Goal: Transaction & Acquisition: Purchase product/service

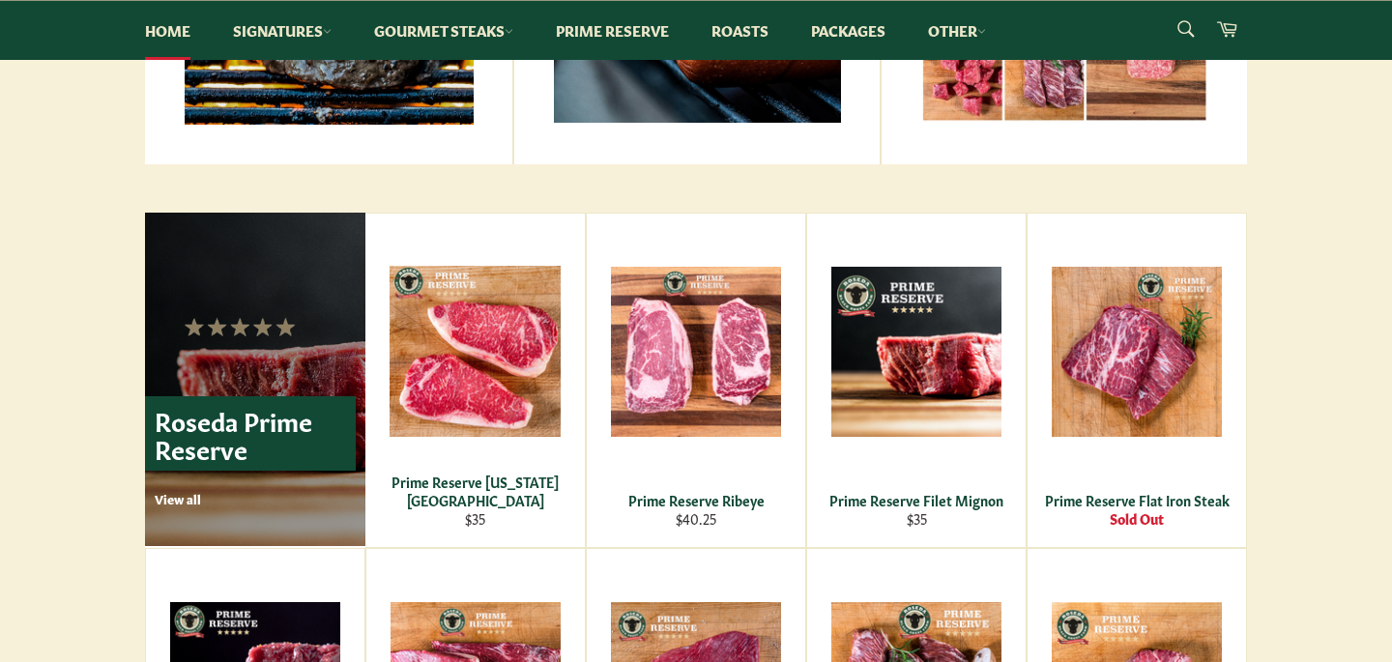
scroll to position [1131, 0]
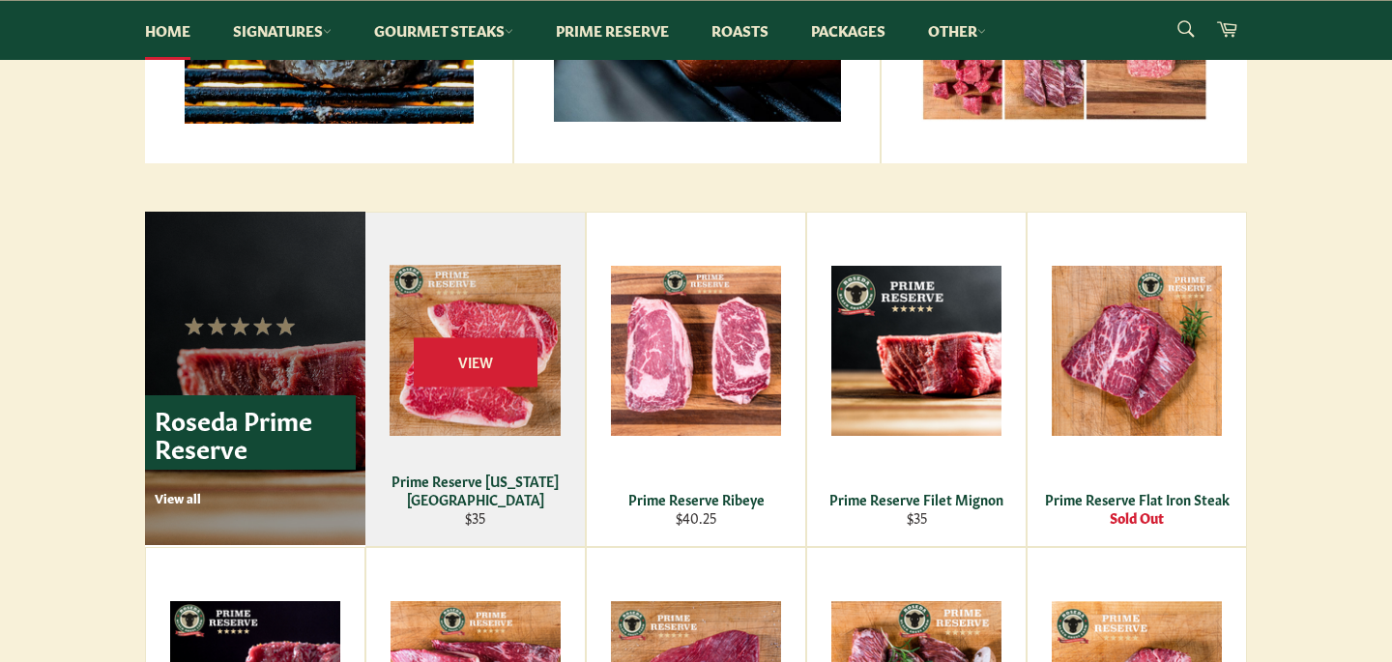
click at [525, 505] on div "Prime Reserve New York Strip" at bounding box center [475, 491] width 195 height 38
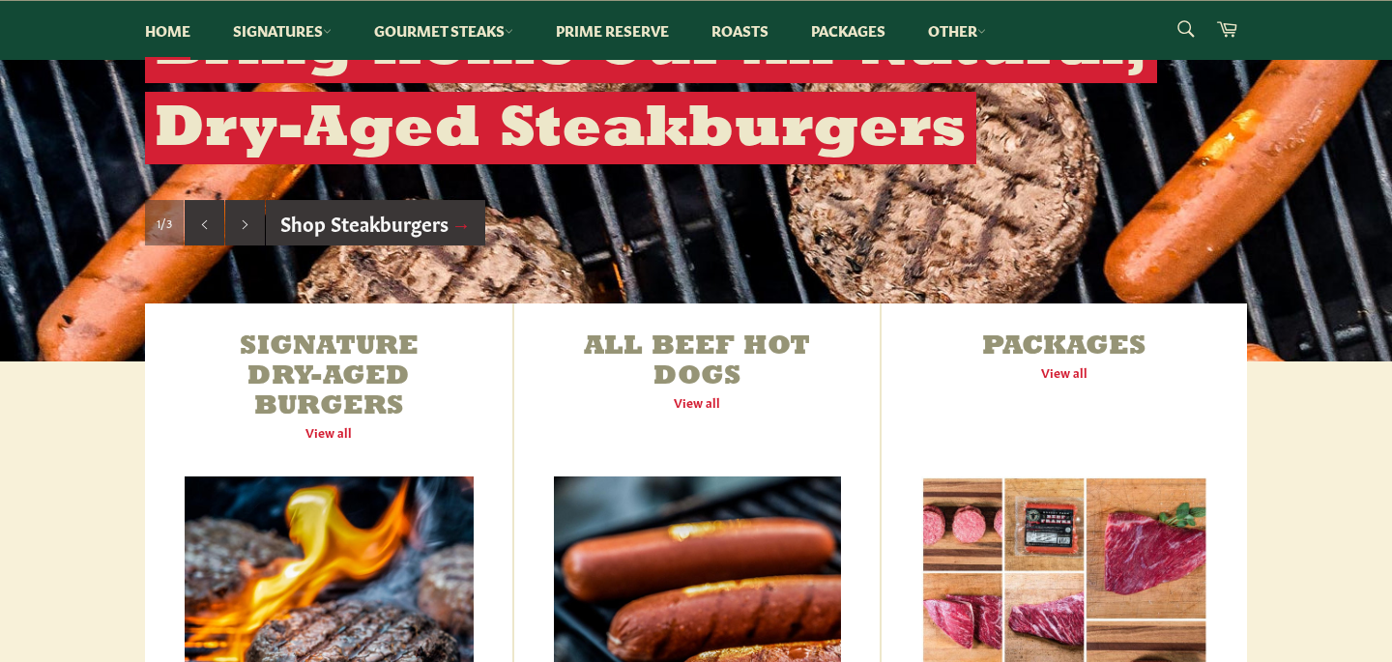
scroll to position [0, 0]
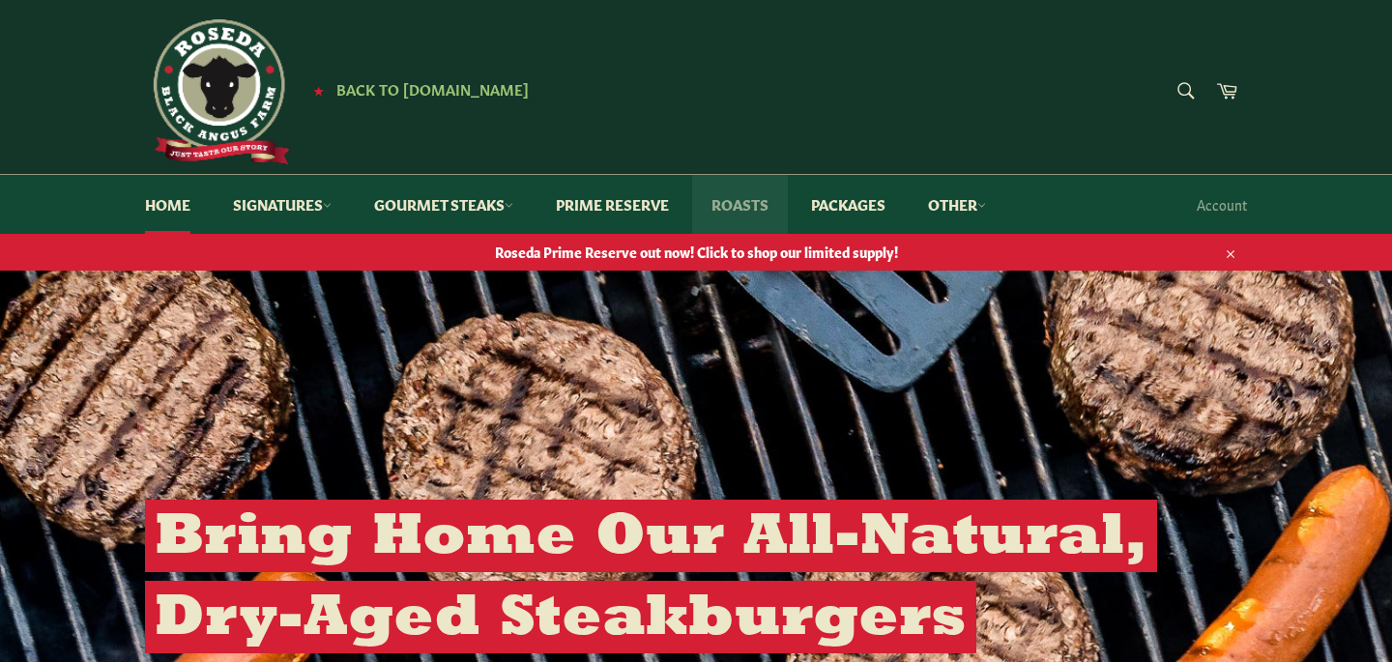
click at [764, 206] on link "Roasts" at bounding box center [740, 204] width 96 height 59
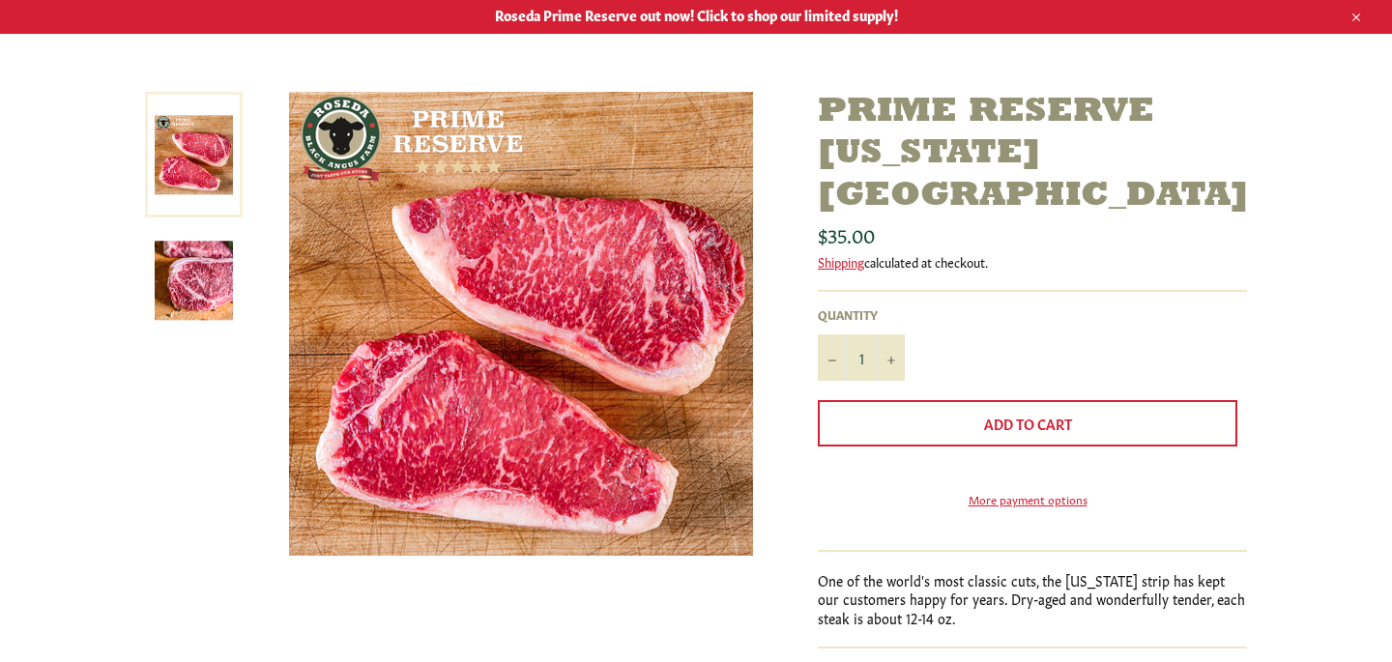
scroll to position [241, 0]
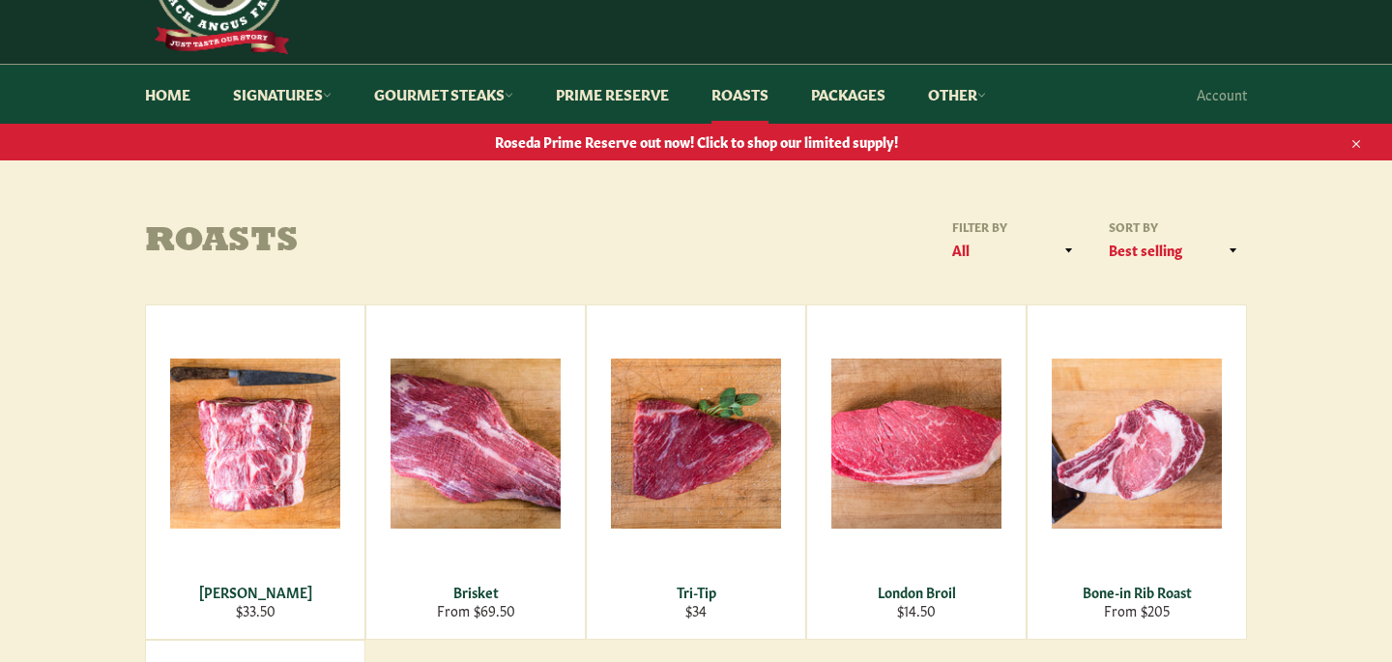
scroll to position [107, 0]
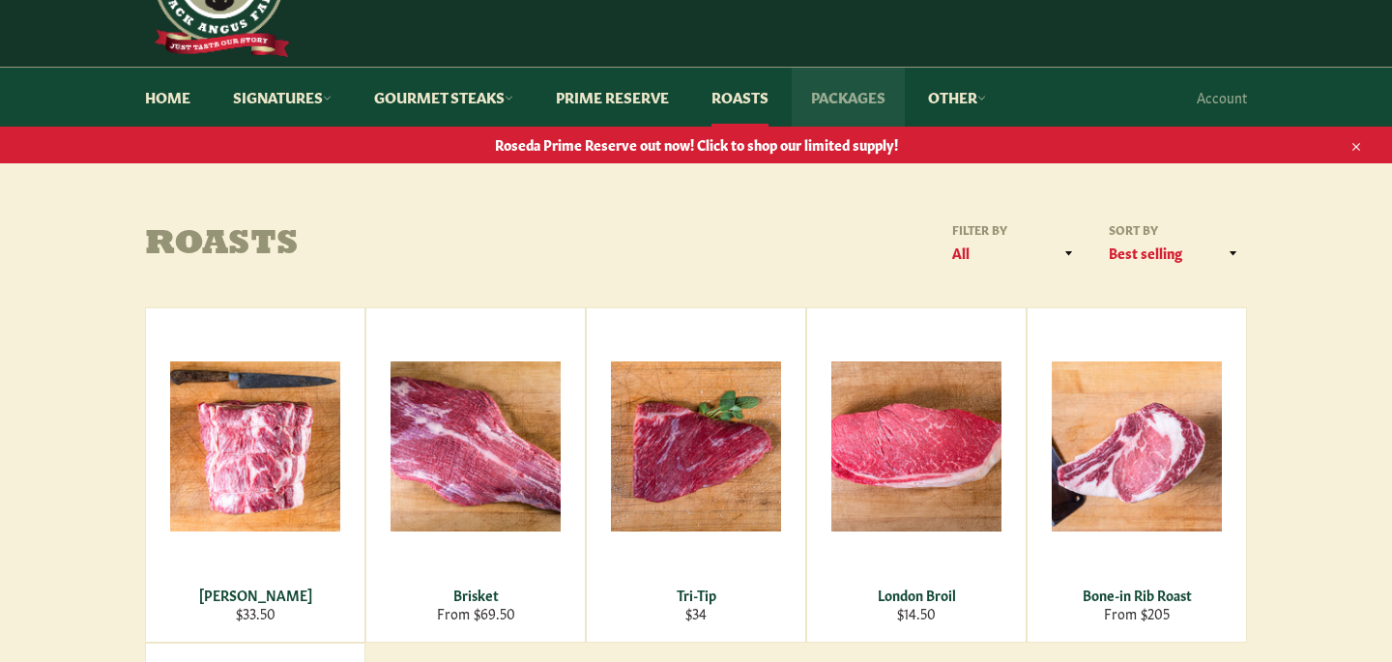
click at [862, 102] on link "Packages" at bounding box center [848, 97] width 113 height 59
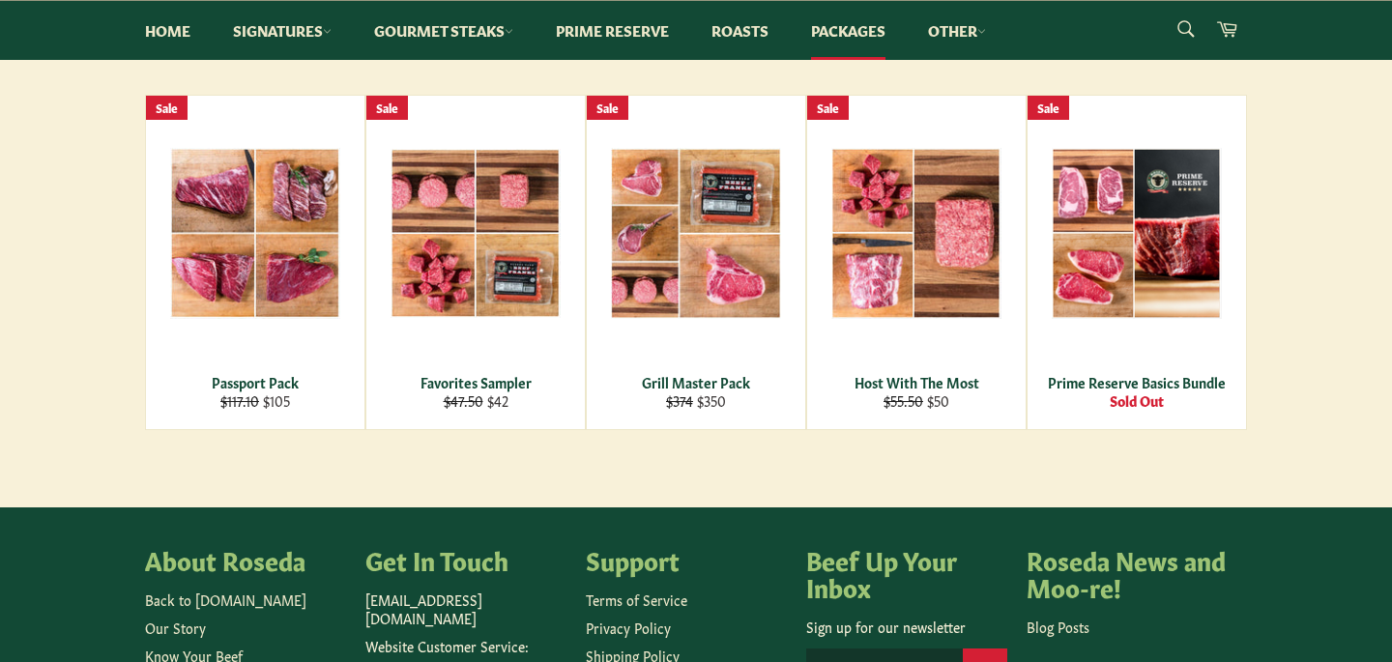
scroll to position [333, 0]
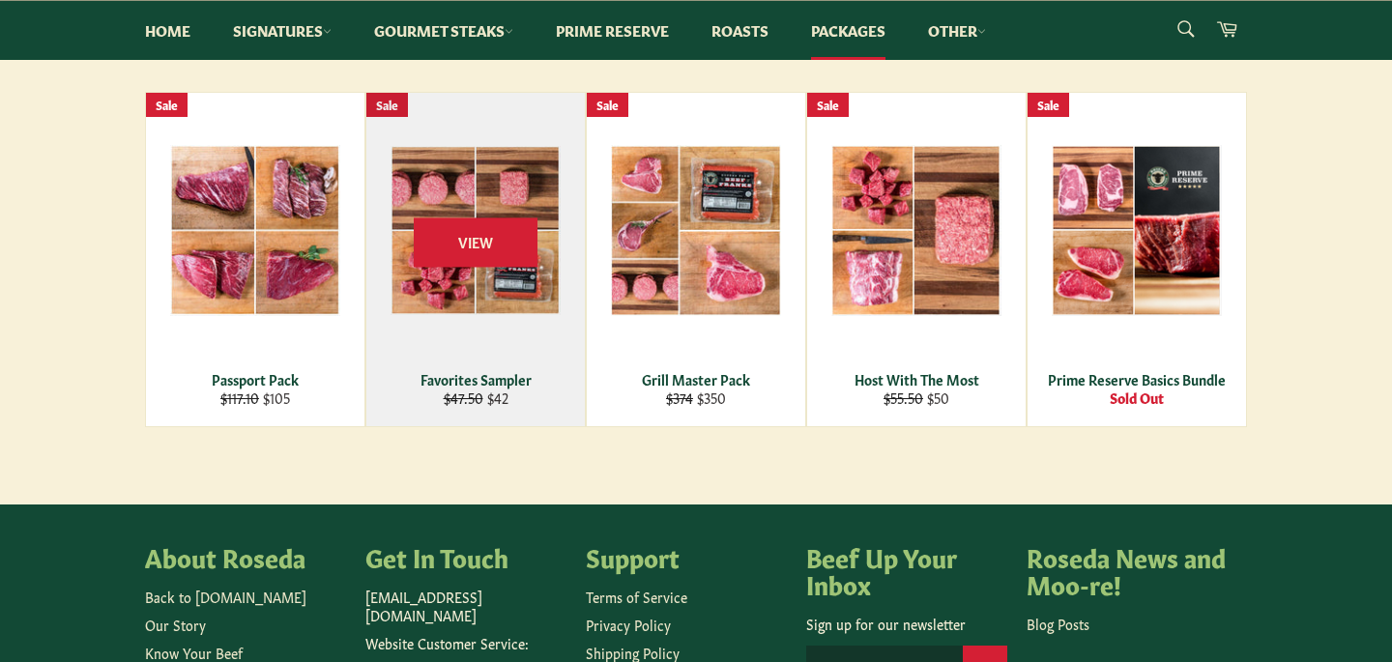
click at [553, 347] on div "View" at bounding box center [475, 260] width 219 height 334
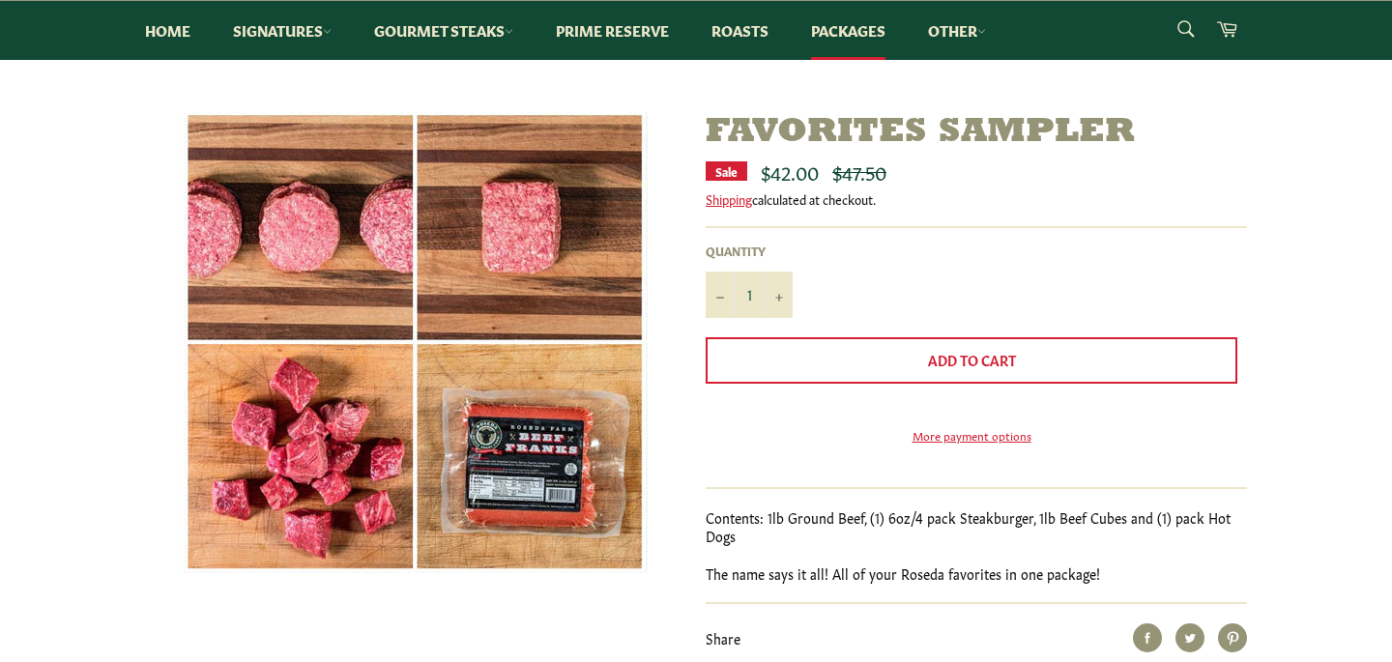
scroll to position [216, 0]
